Goal: Information Seeking & Learning: Learn about a topic

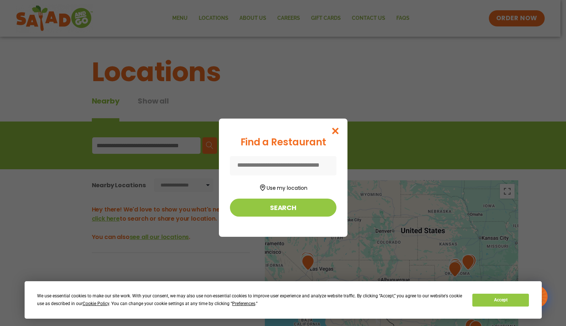
click at [249, 168] on input at bounding box center [283, 165] width 107 height 19
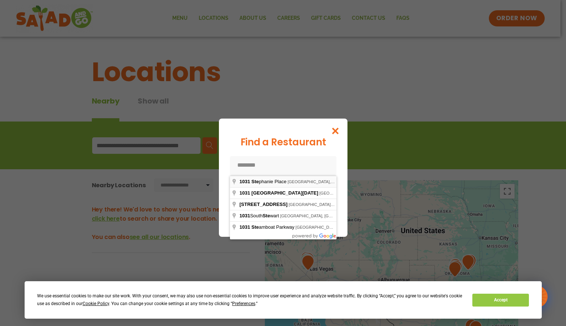
type input "**********"
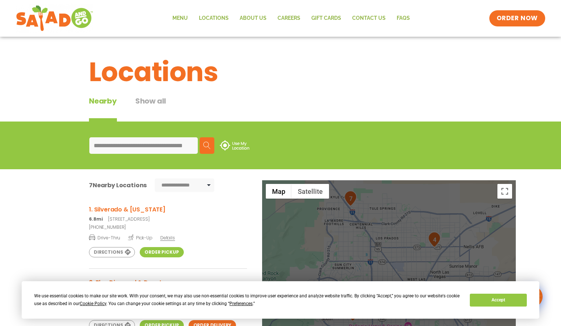
click at [412, 236] on div at bounding box center [389, 301] width 254 height 243
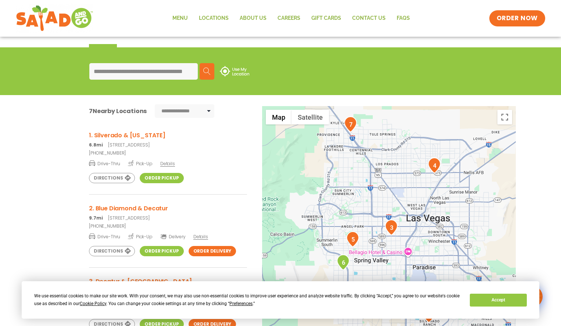
scroll to position [74, 0]
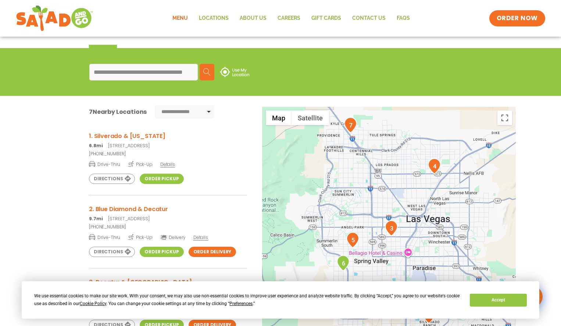
click at [183, 20] on link "Menu" at bounding box center [180, 18] width 26 height 17
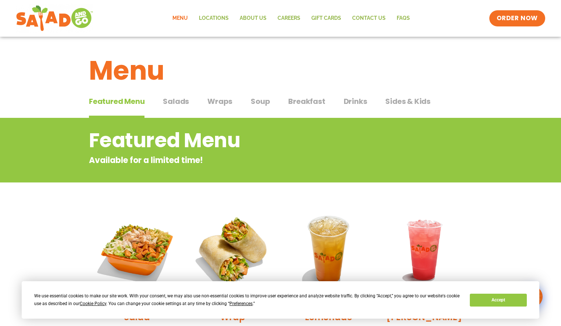
click at [185, 102] on span "Salads" at bounding box center [176, 101] width 26 height 11
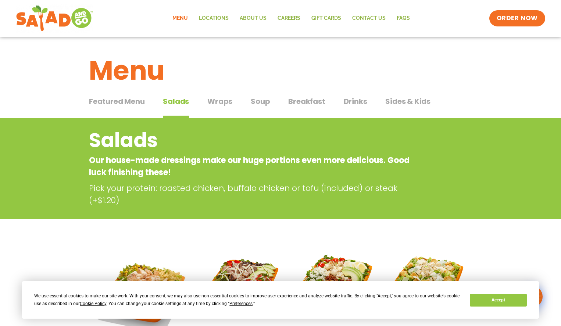
click at [266, 101] on span "Soup" at bounding box center [260, 101] width 19 height 11
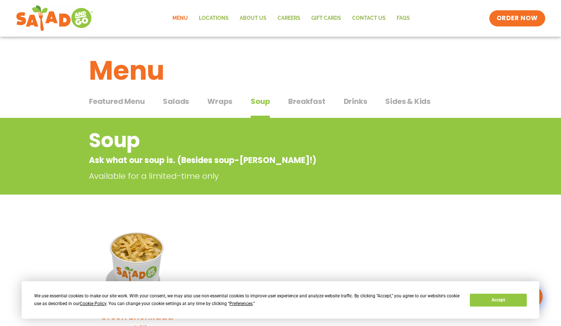
click at [224, 101] on span "Wraps" at bounding box center [219, 101] width 25 height 11
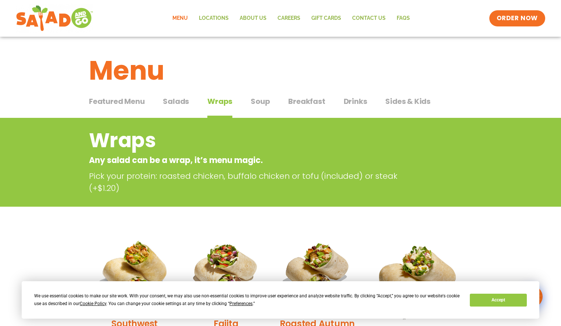
click at [395, 101] on span "Sides & Kids" at bounding box center [407, 101] width 45 height 11
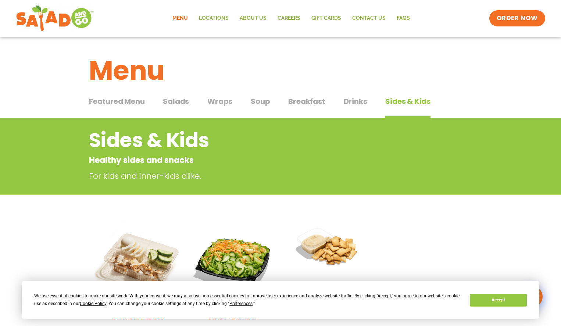
click at [354, 100] on span "Drinks" at bounding box center [356, 101] width 24 height 11
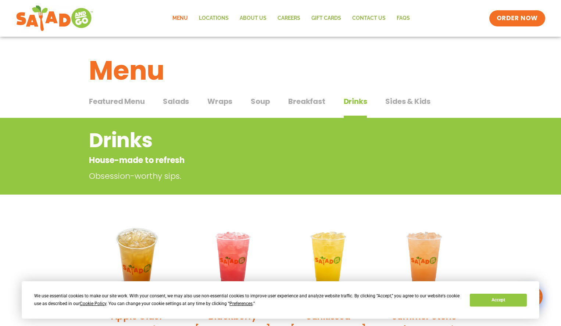
click at [310, 101] on span "Breakfast" at bounding box center [306, 101] width 37 height 11
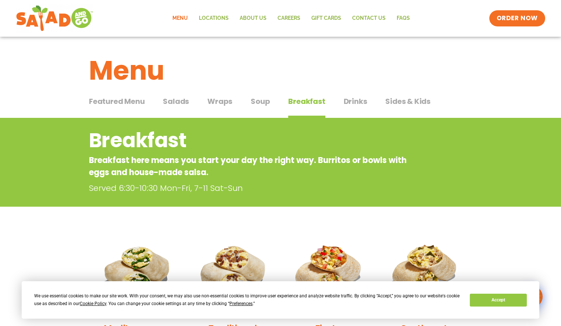
click at [135, 100] on span "Featured Menu" at bounding box center [116, 101] width 55 height 11
